Goal: Task Accomplishment & Management: Use online tool/utility

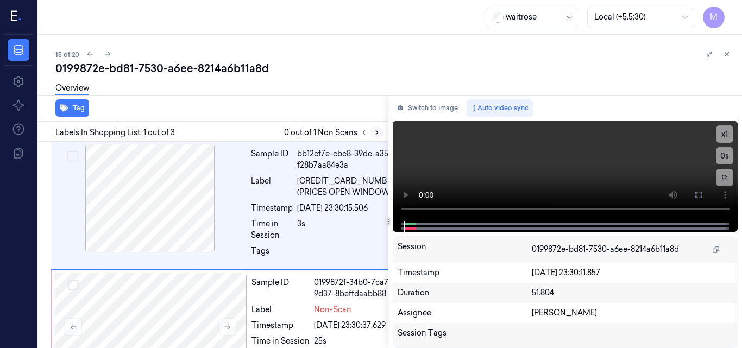
click at [375, 131] on icon at bounding box center [377, 133] width 8 height 8
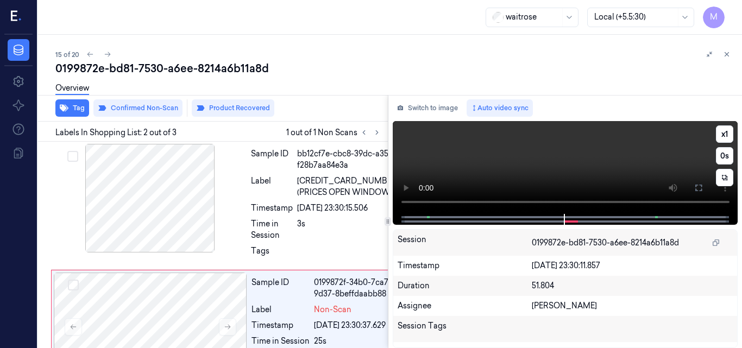
click at [527, 174] on video at bounding box center [565, 167] width 345 height 93
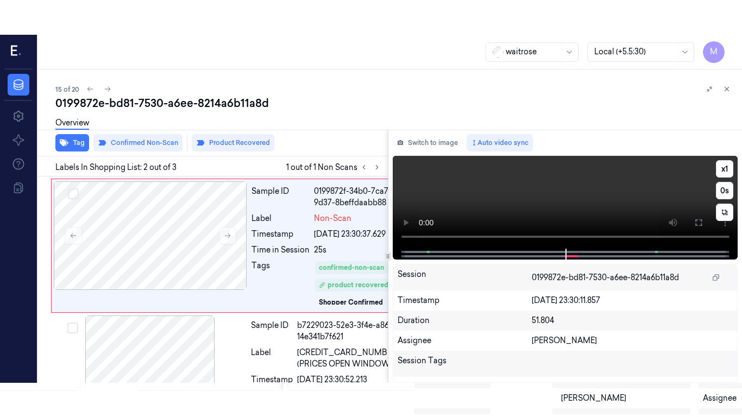
scroll to position [127, 0]
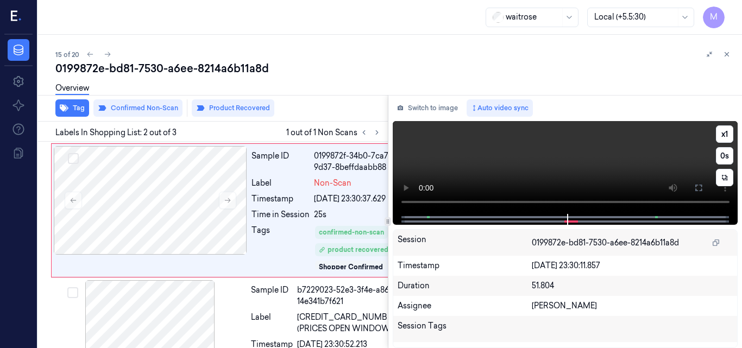
click at [594, 168] on video at bounding box center [565, 167] width 345 height 93
click at [697, 187] on icon at bounding box center [698, 188] width 9 height 9
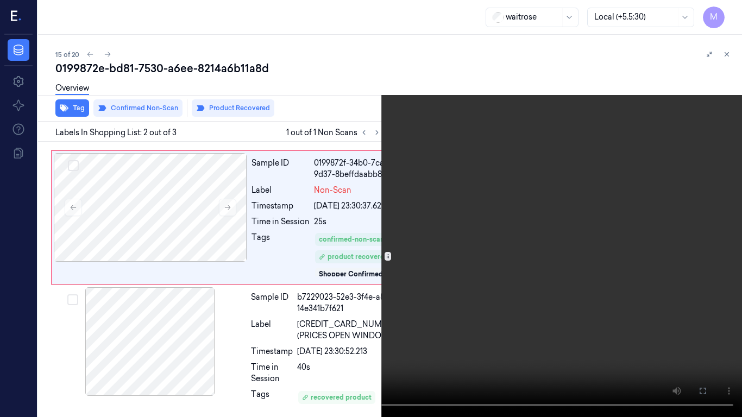
click at [524, 245] on video at bounding box center [371, 208] width 742 height 417
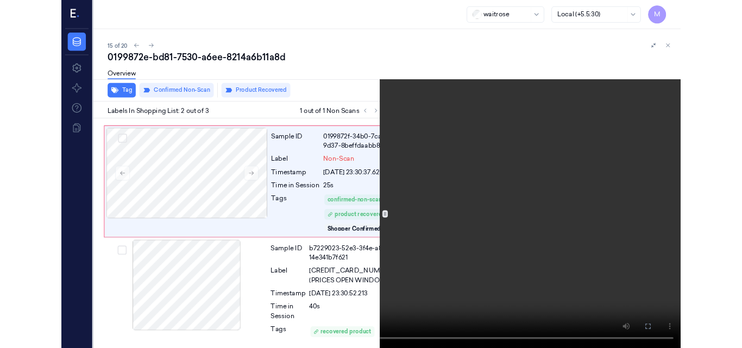
scroll to position [92, 0]
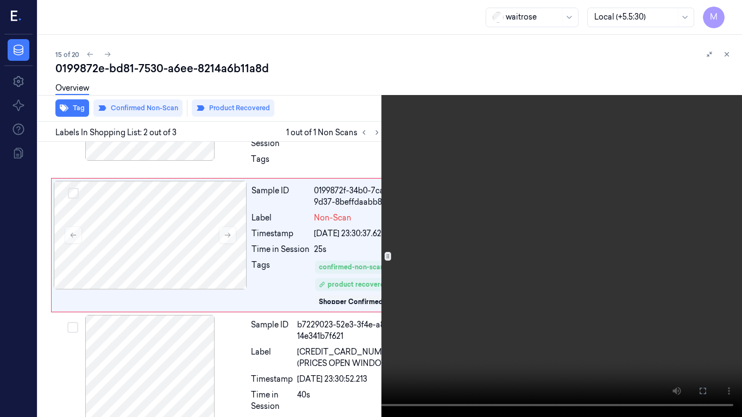
click at [480, 264] on video at bounding box center [371, 208] width 742 height 417
click at [0, 0] on icon at bounding box center [0, 0] width 0 height 0
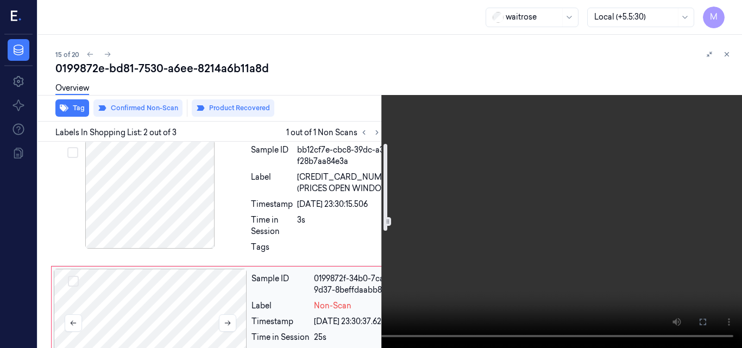
scroll to position [0, 0]
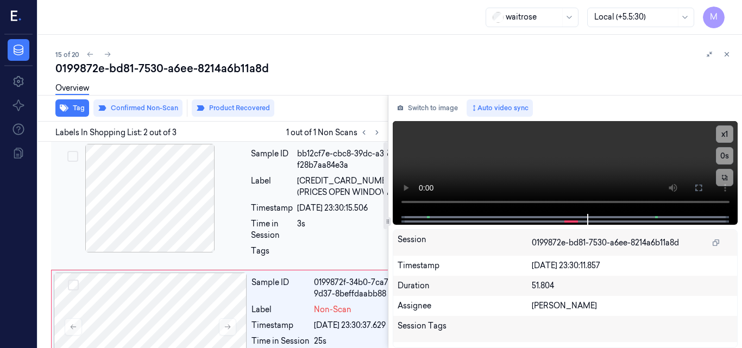
click at [156, 227] on div at bounding box center [149, 198] width 193 height 109
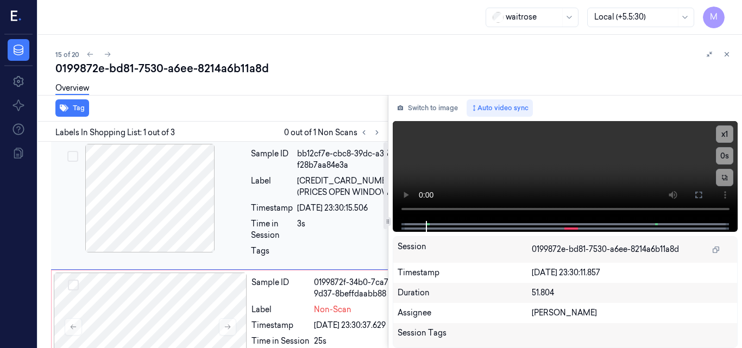
click at [156, 196] on div at bounding box center [149, 198] width 193 height 109
click at [191, 208] on div at bounding box center [149, 198] width 193 height 109
click at [605, 175] on video at bounding box center [565, 171] width 345 height 100
click at [583, 182] on video at bounding box center [565, 171] width 345 height 100
